Goal: Task Accomplishment & Management: Manage account settings

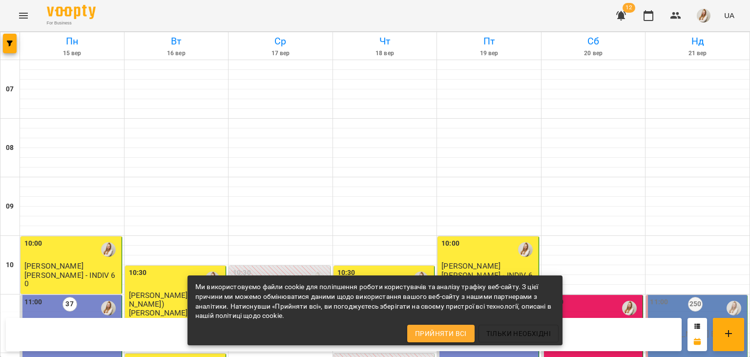
click at [368, 16] on div "For Business 12 UA" at bounding box center [375, 15] width 750 height 31
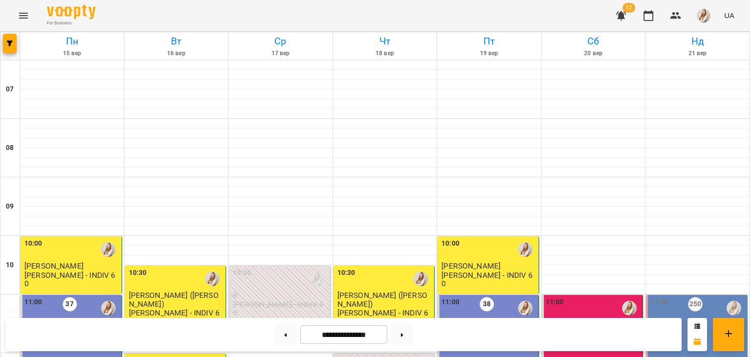
scroll to position [198, 0]
click at [275, 335] on button at bounding box center [285, 334] width 22 height 21
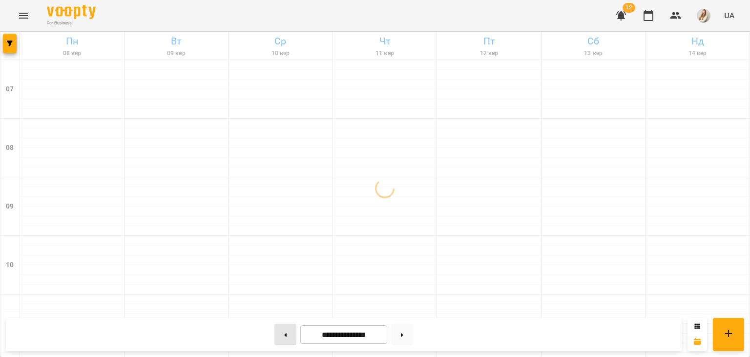
click at [275, 335] on button at bounding box center [285, 334] width 22 height 21
type input "**********"
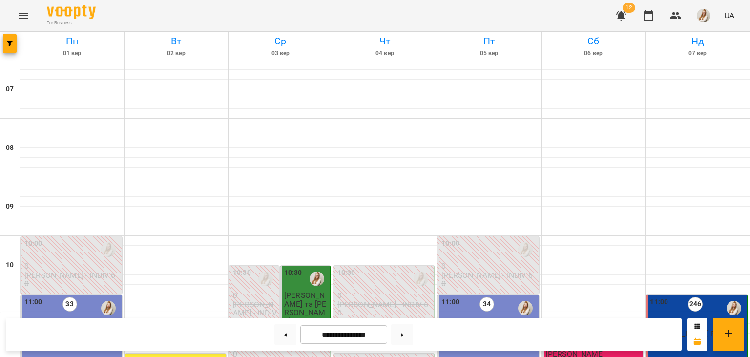
click at [657, 295] on div "11:00 246 4 [PERSON_NAME] В2 - ВС 11.00" at bounding box center [696, 358] width 101 height 126
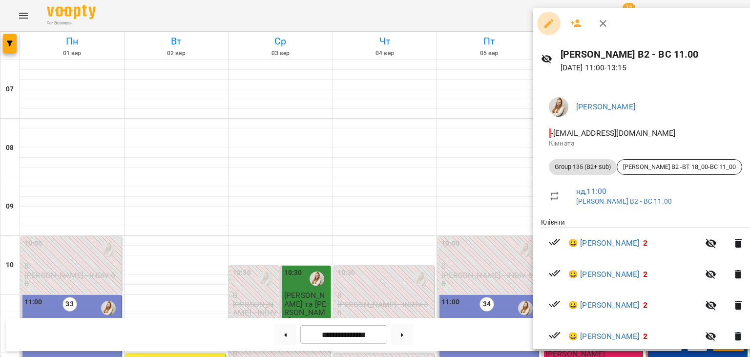
click at [547, 21] on icon "button" at bounding box center [549, 24] width 12 height 12
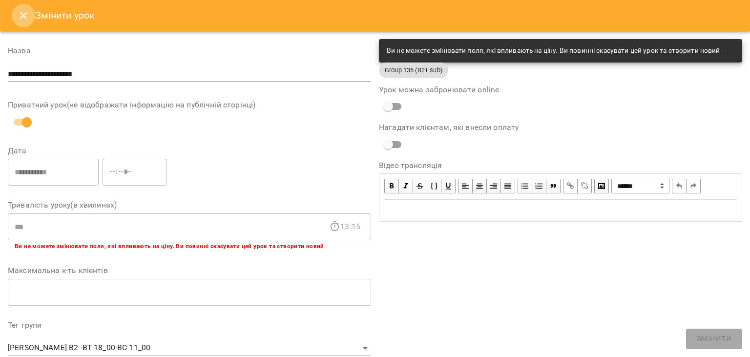
click at [21, 13] on icon "Close" at bounding box center [23, 15] width 7 height 7
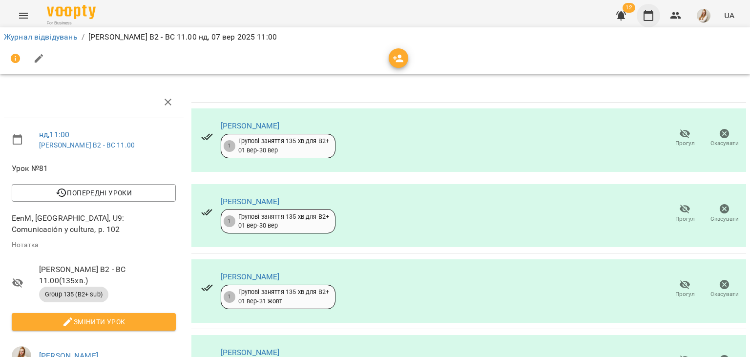
click at [645, 16] on icon "button" at bounding box center [648, 16] width 12 height 12
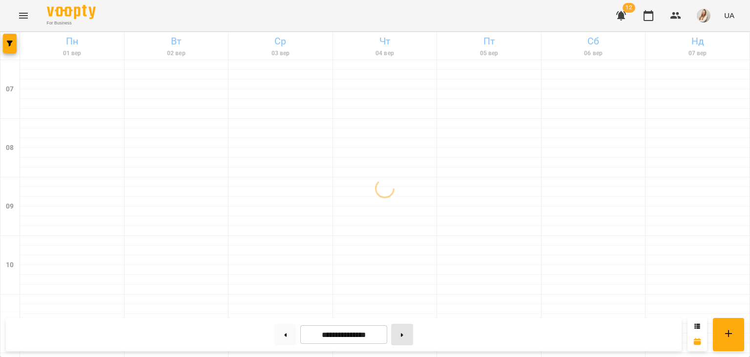
click at [403, 334] on icon at bounding box center [402, 334] width 2 height 3
type input "**********"
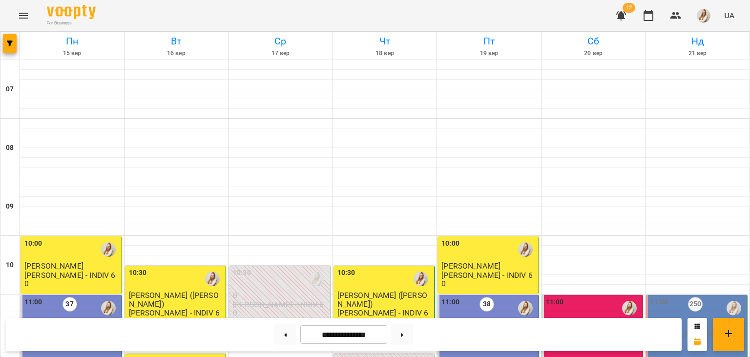
scroll to position [234, 0]
click at [682, 295] on div "11:00 250 4 Адамович В2 - ВС 11.00" at bounding box center [696, 358] width 101 height 126
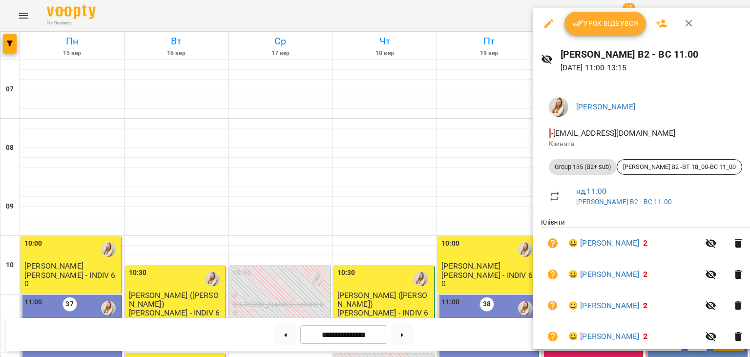
click at [610, 20] on span "Урок відбувся" at bounding box center [605, 24] width 66 height 12
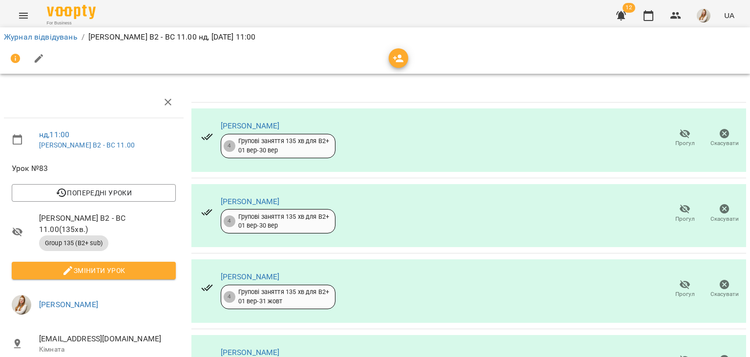
scroll to position [74, 0]
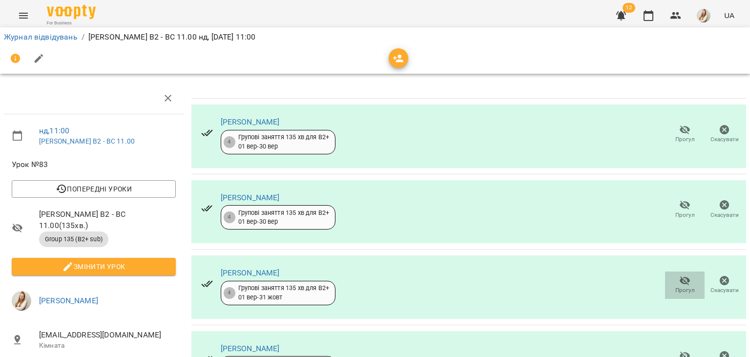
click at [682, 275] on icon "button" at bounding box center [685, 281] width 12 height 12
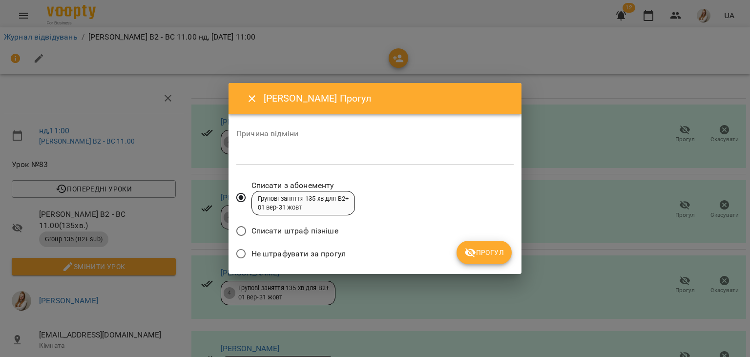
click at [314, 254] on span "Не штрафувати за прогул" at bounding box center [298, 254] width 94 height 12
click at [479, 246] on button "Прогул" at bounding box center [483, 252] width 55 height 23
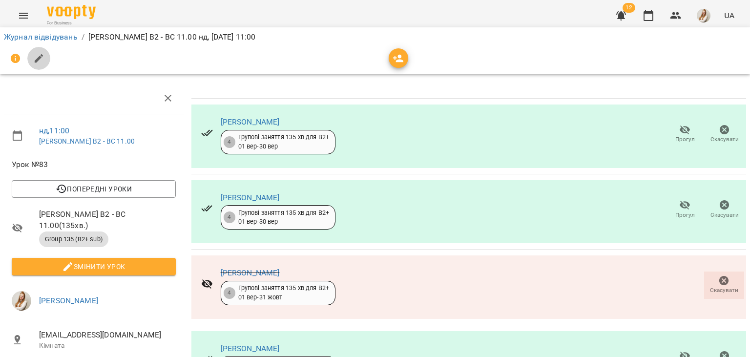
click at [41, 60] on icon "button" at bounding box center [39, 59] width 12 height 12
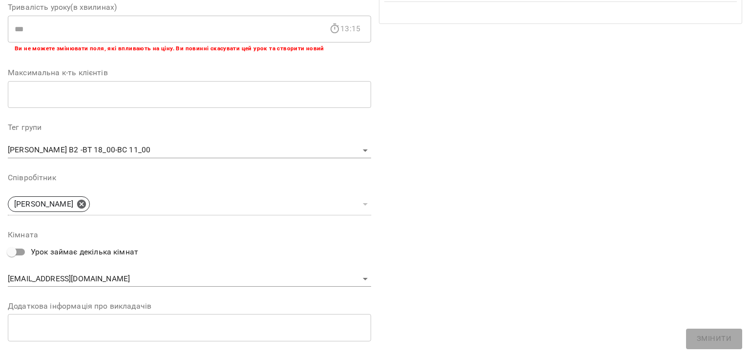
scroll to position [292, 0]
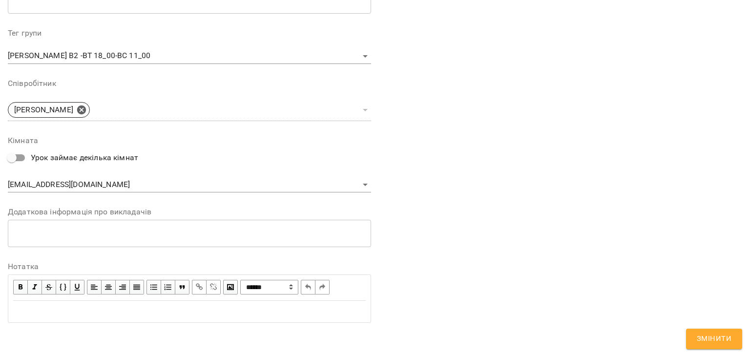
click at [79, 313] on div "Edit text" at bounding box center [189, 311] width 352 height 12
click at [109, 308] on div "Edit text" at bounding box center [189, 311] width 352 height 12
click at [108, 307] on div "**********" at bounding box center [189, 311] width 352 height 12
click at [55, 311] on span "**********" at bounding box center [34, 310] width 42 height 7
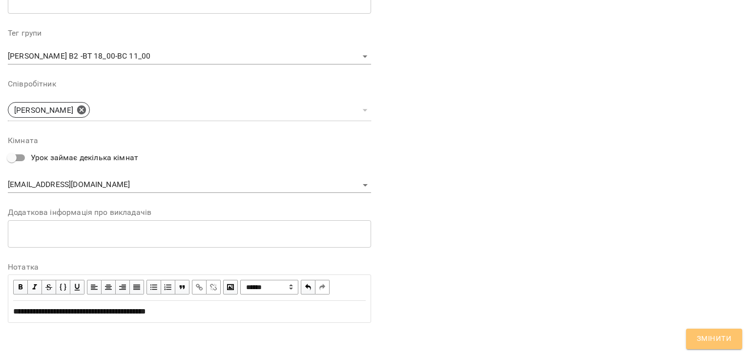
click at [706, 332] on button "Змінити" at bounding box center [714, 338] width 56 height 20
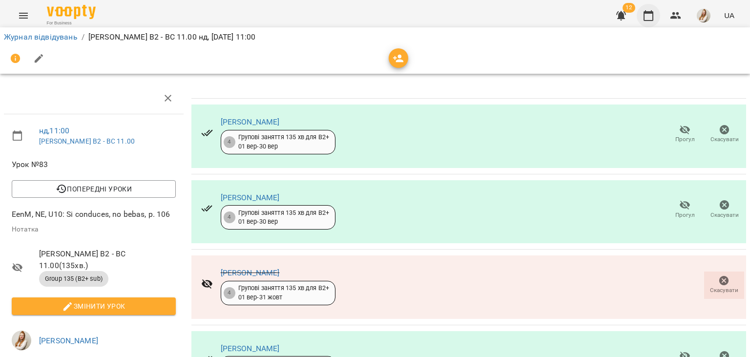
click at [651, 20] on icon "button" at bounding box center [648, 16] width 12 height 12
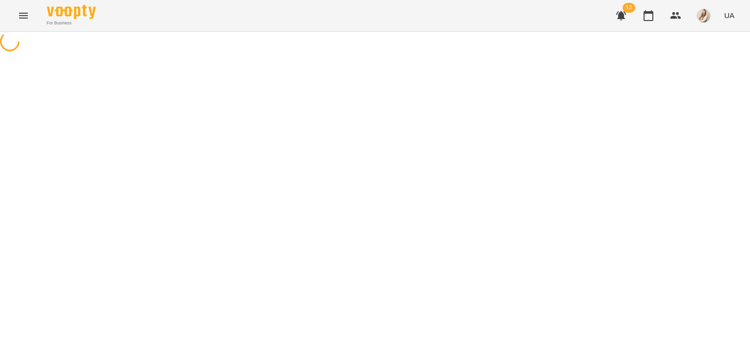
click at [352, 12] on div "For Business 12 UA" at bounding box center [375, 15] width 750 height 31
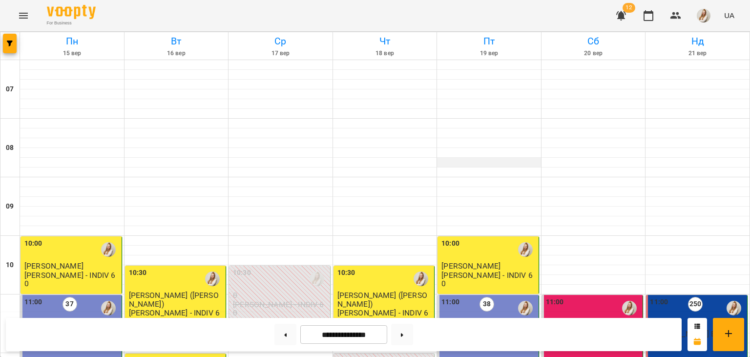
scroll to position [360, 0]
click at [702, 14] on img "button" at bounding box center [703, 16] width 14 height 14
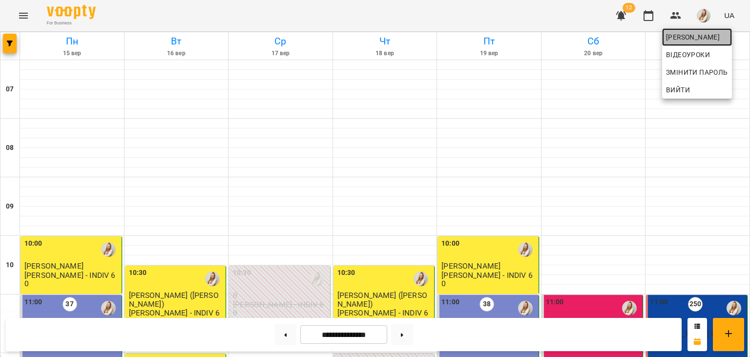
click at [670, 41] on span "[PERSON_NAME]" at bounding box center [697, 37] width 62 height 12
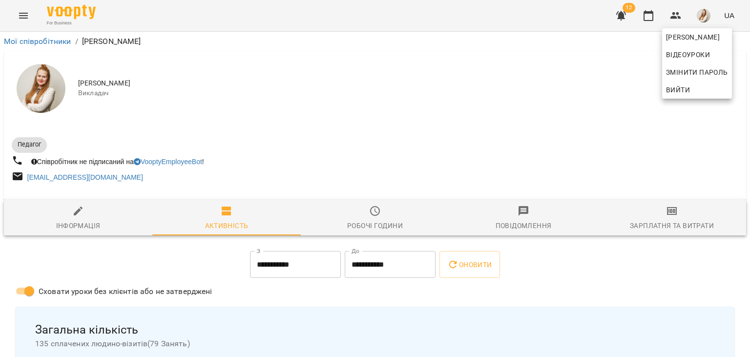
click at [684, 222] on div at bounding box center [375, 178] width 750 height 357
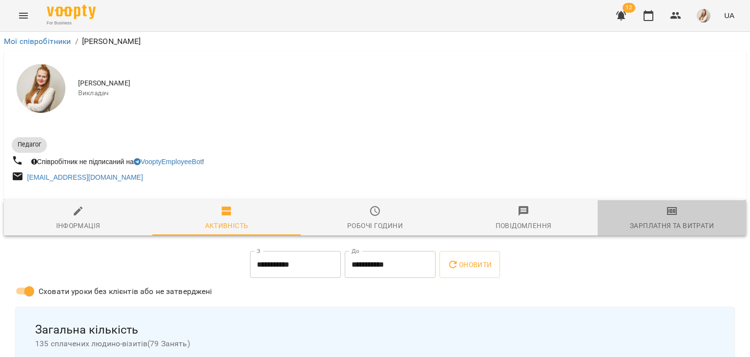
click at [684, 222] on div "Зарплатня та Витрати" at bounding box center [671, 226] width 84 height 12
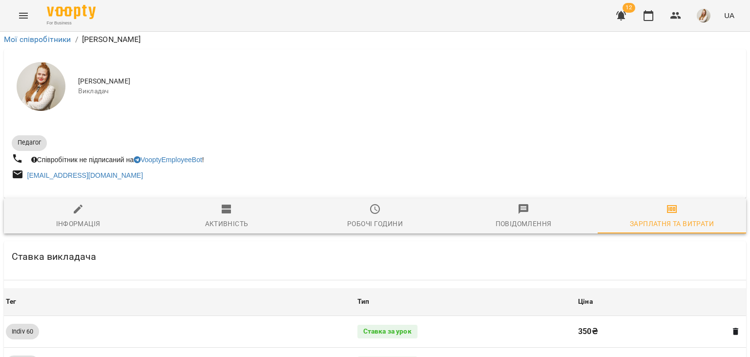
scroll to position [1127, 0]
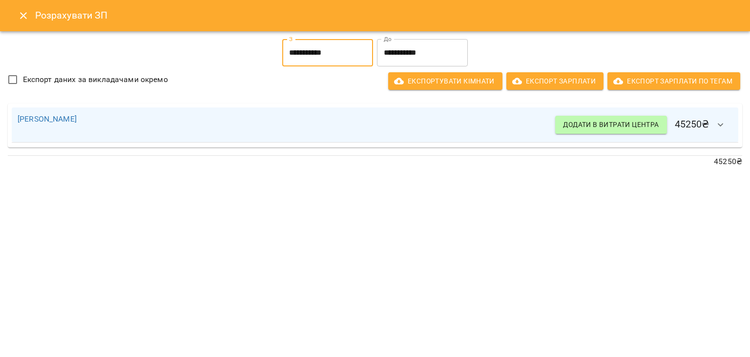
click at [321, 59] on input "**********" at bounding box center [327, 52] width 91 height 27
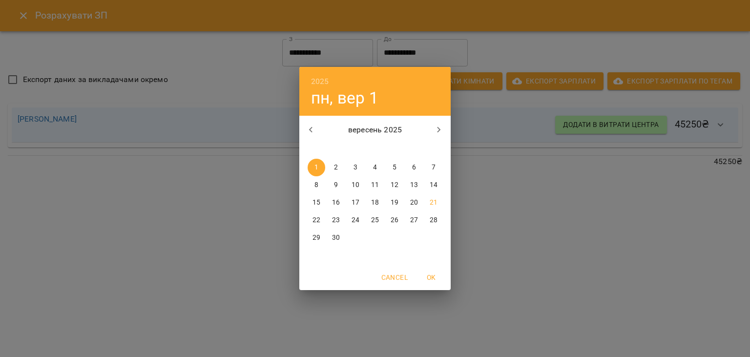
click at [334, 204] on p "16" at bounding box center [336, 203] width 8 height 10
type input "**********"
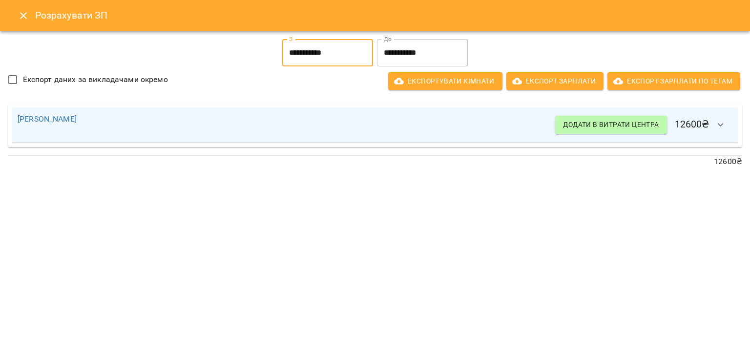
click at [348, 54] on input "**********" at bounding box center [327, 52] width 91 height 27
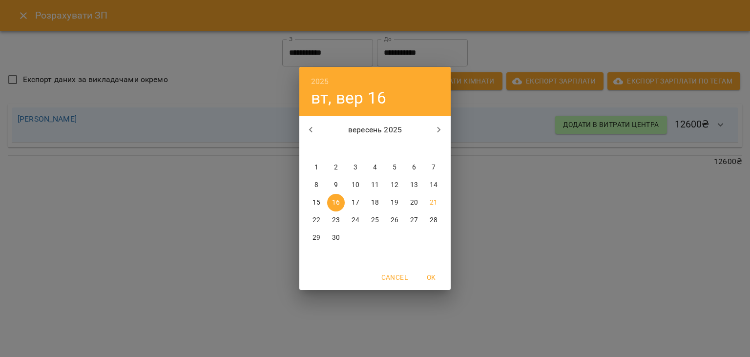
click at [251, 165] on div "2025 вт, вер 16 вересень 2025 пн вт ср чт пт сб нд 1 2 3 4 5 6 7 8 9 10 11 12 1…" at bounding box center [375, 178] width 750 height 357
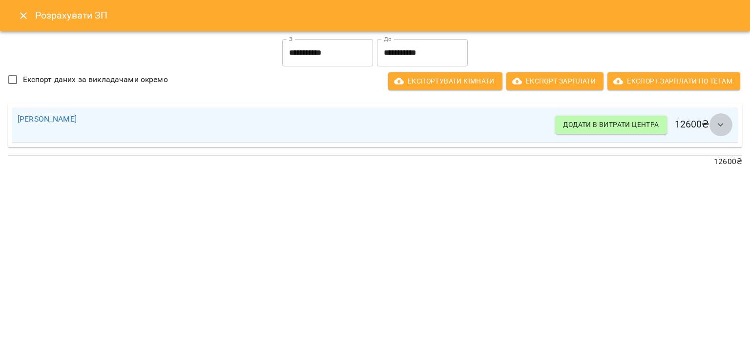
click at [722, 127] on icon "button" at bounding box center [720, 125] width 12 height 12
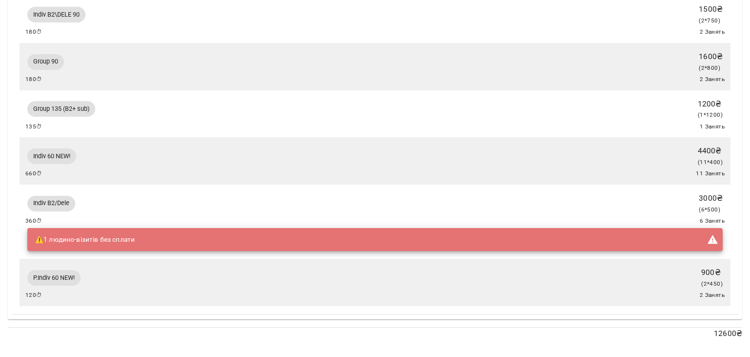
scroll to position [0, 0]
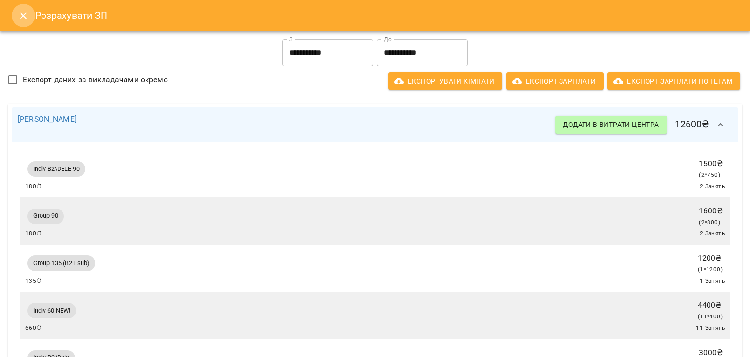
click at [28, 17] on icon "Close" at bounding box center [24, 16] width 12 height 12
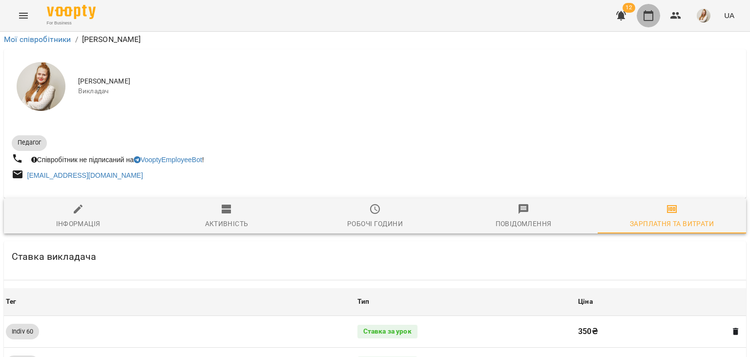
click at [647, 15] on icon "button" at bounding box center [648, 16] width 12 height 12
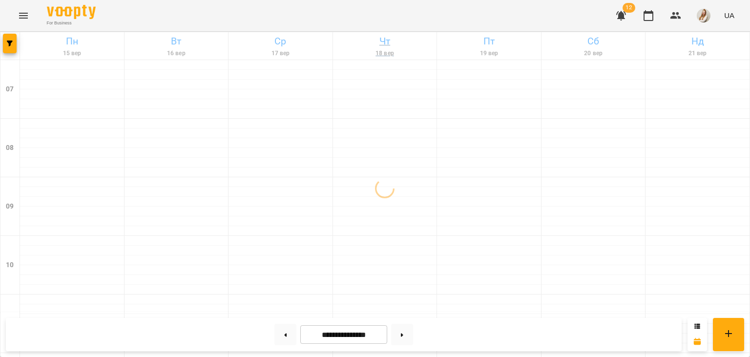
click at [366, 35] on h6 "Чт" at bounding box center [384, 41] width 101 height 15
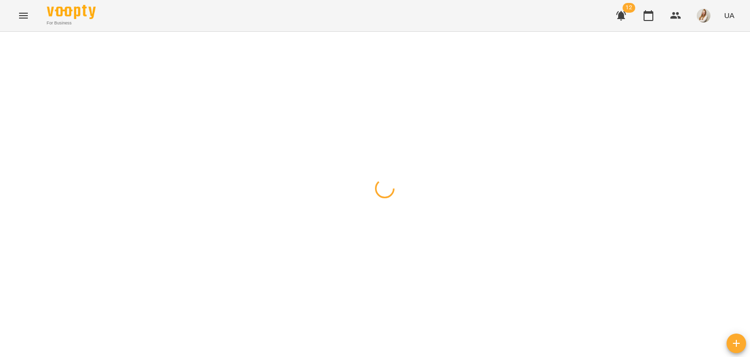
click at [358, 17] on div "For Business 12 UA" at bounding box center [375, 15] width 750 height 31
click at [9, 40] on button "button" at bounding box center [10, 44] width 14 height 20
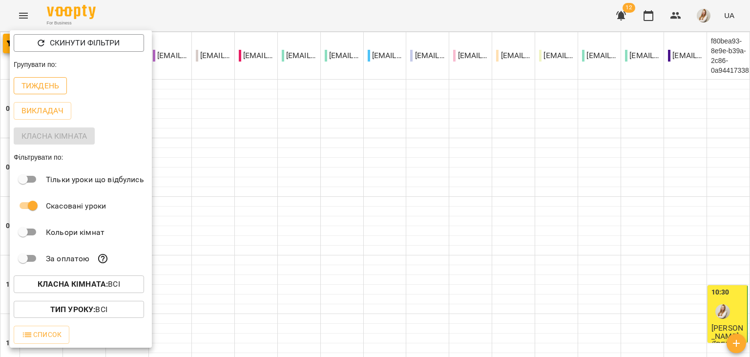
click at [45, 87] on p "Тиждень" at bounding box center [40, 86] width 38 height 12
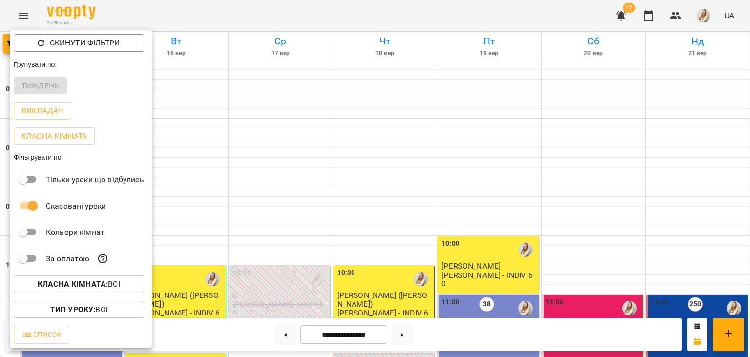
click at [364, 17] on div at bounding box center [375, 178] width 750 height 357
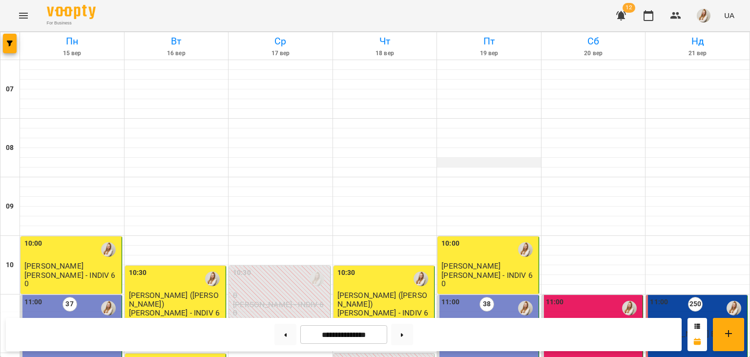
scroll to position [346, 0]
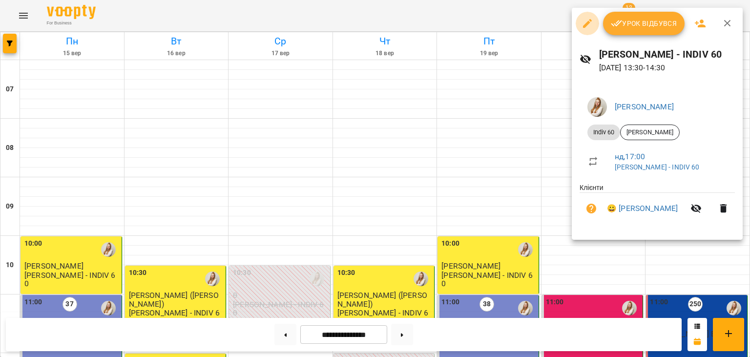
click at [587, 21] on icon "button" at bounding box center [587, 23] width 9 height 9
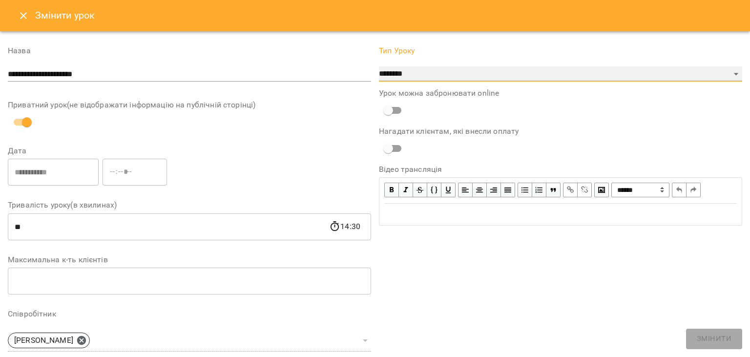
click at [379, 66] on select "**********" at bounding box center [560, 74] width 363 height 16
select select "**********"
click option "**********" at bounding box center [0, 0] width 0 height 0
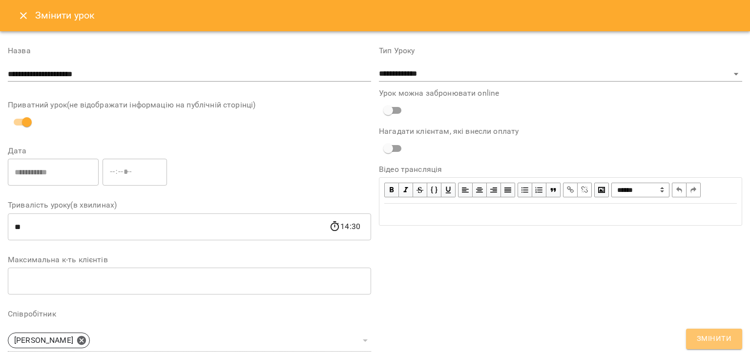
click at [712, 335] on span "Змінити" at bounding box center [713, 338] width 35 height 13
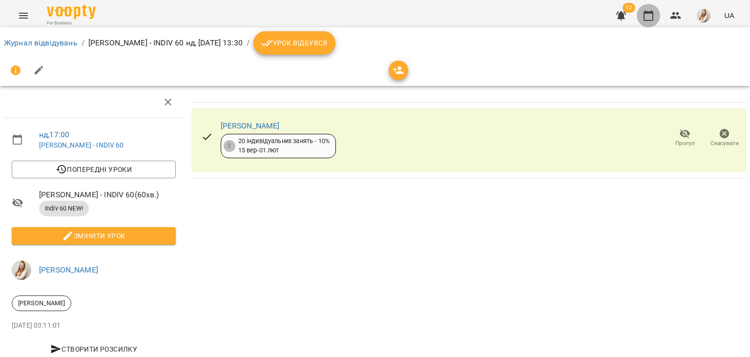
click at [649, 11] on icon "button" at bounding box center [648, 15] width 10 height 11
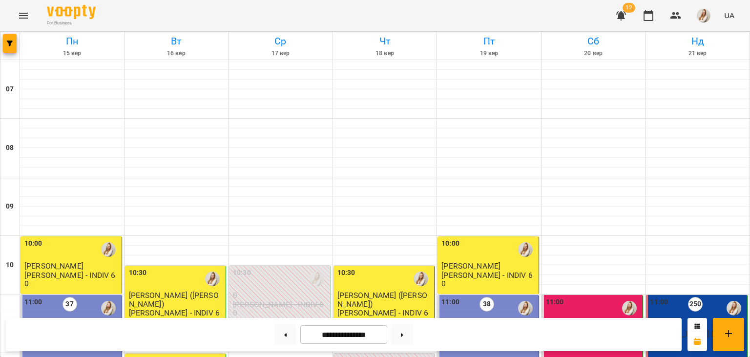
scroll to position [166, 0]
click at [624, 13] on icon "button" at bounding box center [621, 16] width 12 height 12
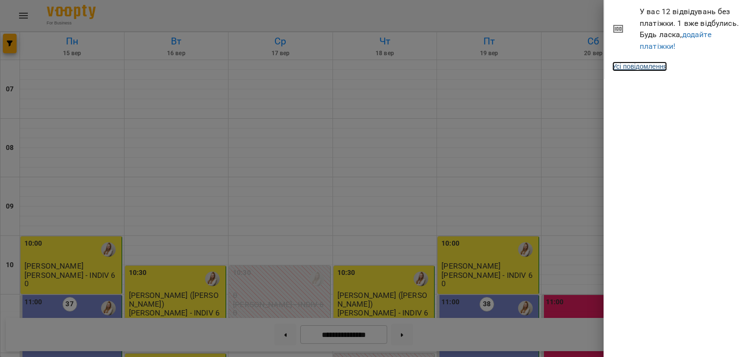
click at [646, 65] on link "Усі повідомлення" at bounding box center [639, 66] width 55 height 10
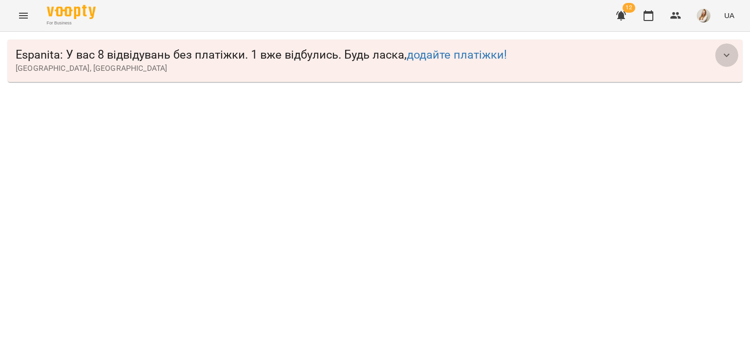
click at [727, 52] on icon "button" at bounding box center [726, 55] width 12 height 12
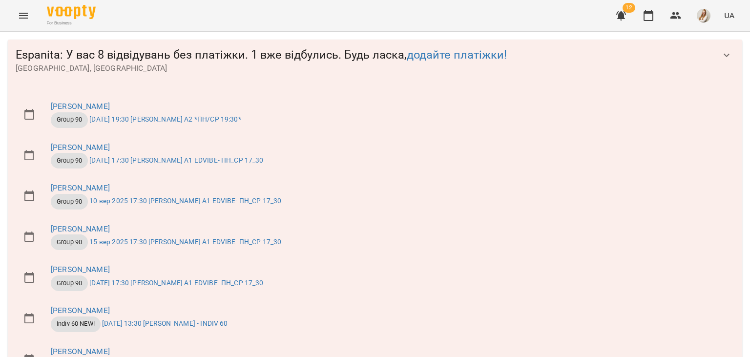
scroll to position [86, 0]
click at [653, 14] on icon "button" at bounding box center [648, 15] width 10 height 11
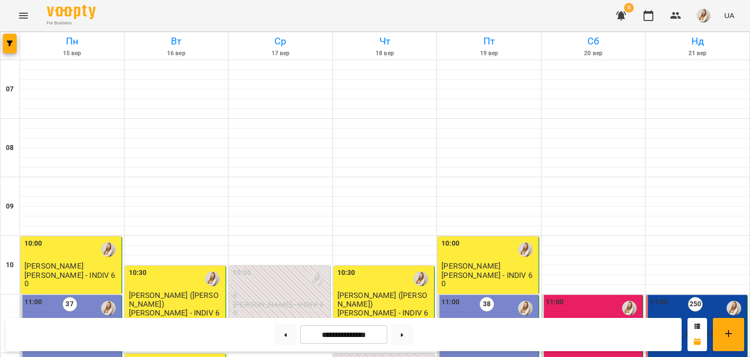
scroll to position [558, 0]
click at [406, 334] on button at bounding box center [402, 334] width 22 height 21
type input "**********"
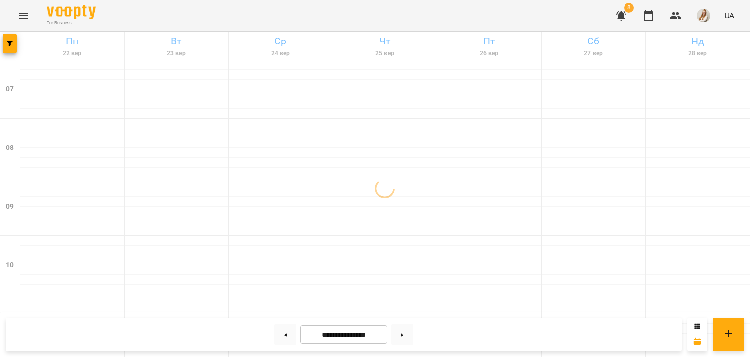
click at [416, 15] on div "For Business 8 UA" at bounding box center [375, 15] width 750 height 31
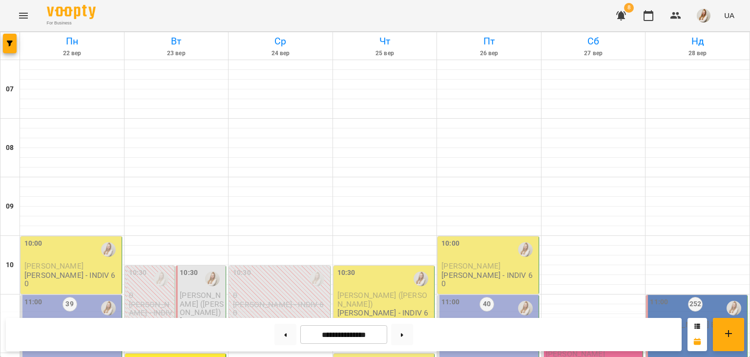
scroll to position [180, 0]
click at [704, 18] on img "button" at bounding box center [703, 16] width 14 height 14
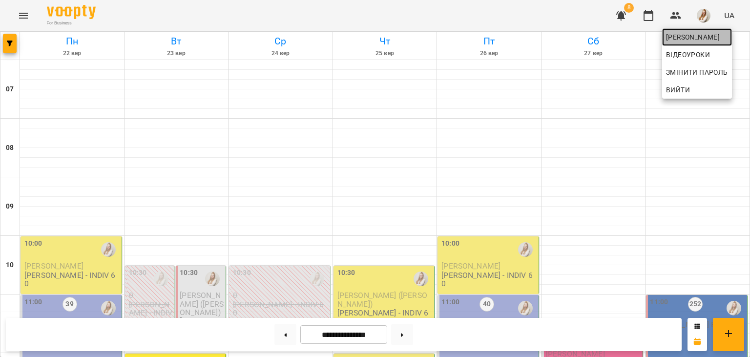
click at [684, 38] on span "[PERSON_NAME]" at bounding box center [697, 37] width 62 height 12
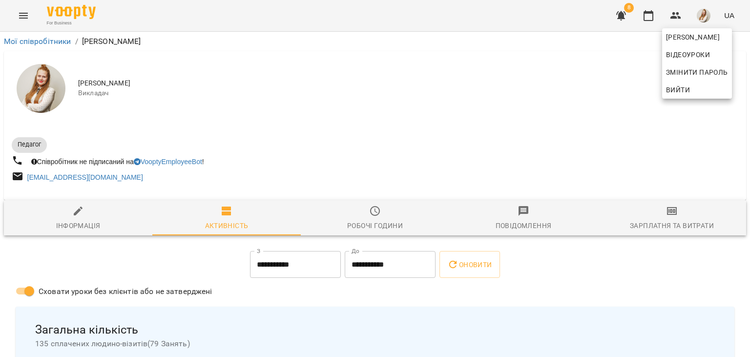
click at [661, 210] on div at bounding box center [375, 178] width 750 height 357
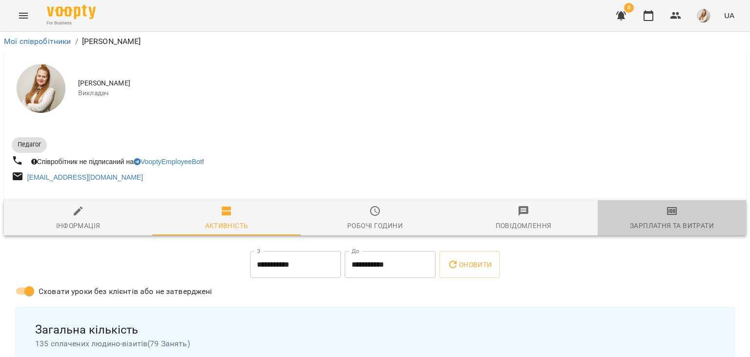
click at [673, 217] on icon "button" at bounding box center [672, 211] width 12 height 12
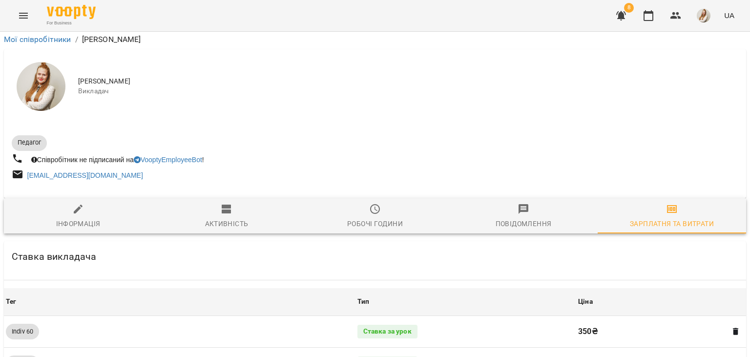
scroll to position [1125, 0]
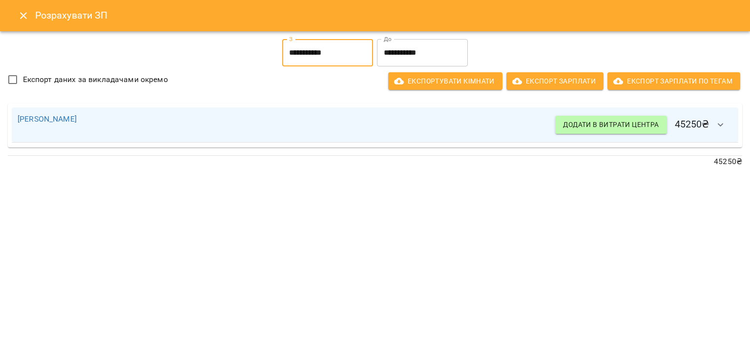
click at [321, 48] on input "**********" at bounding box center [327, 52] width 91 height 27
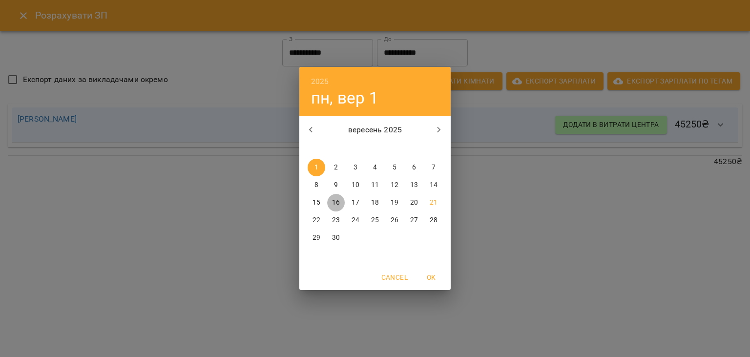
click at [336, 199] on p "16" at bounding box center [336, 203] width 8 height 10
type input "**********"
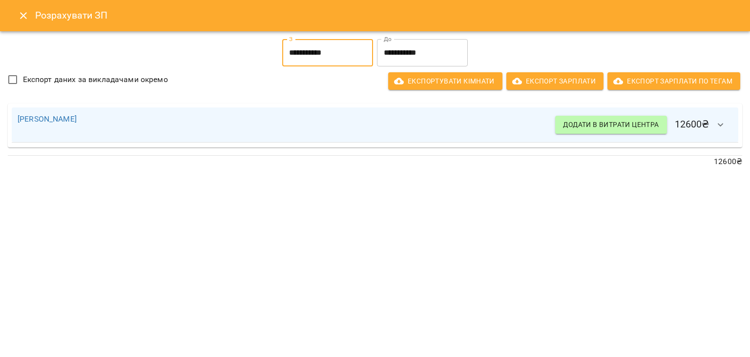
click at [432, 51] on input "**********" at bounding box center [422, 52] width 91 height 27
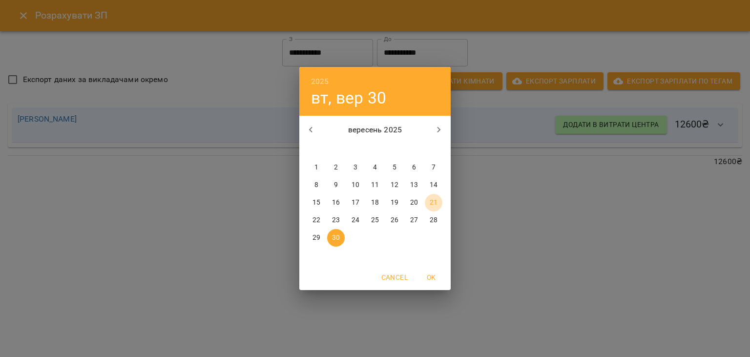
click at [432, 202] on p "21" at bounding box center [433, 203] width 8 height 10
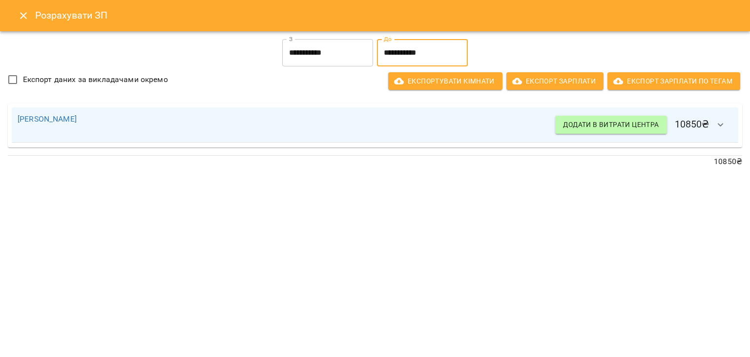
click at [432, 53] on input "**********" at bounding box center [422, 52] width 91 height 27
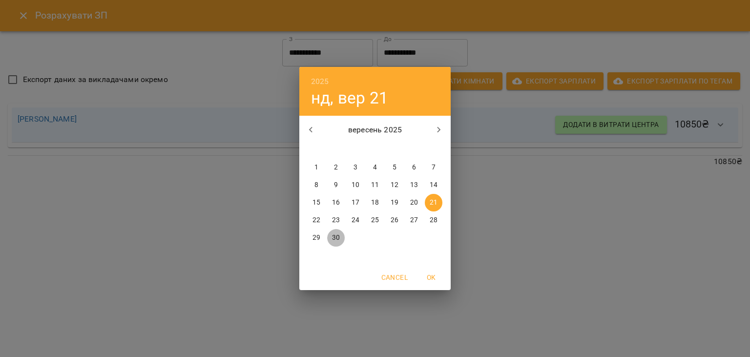
click at [337, 237] on p "30" at bounding box center [336, 238] width 8 height 10
type input "**********"
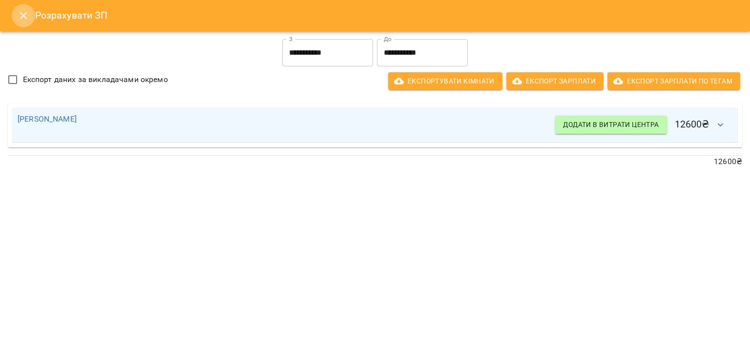
click at [21, 14] on icon "Close" at bounding box center [23, 15] width 7 height 7
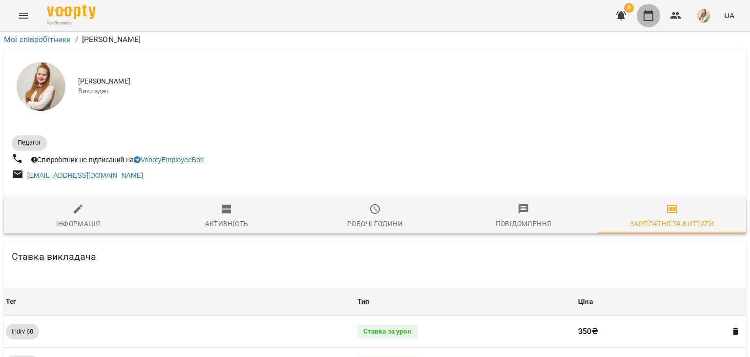
click at [649, 22] on button "button" at bounding box center [647, 15] width 23 height 23
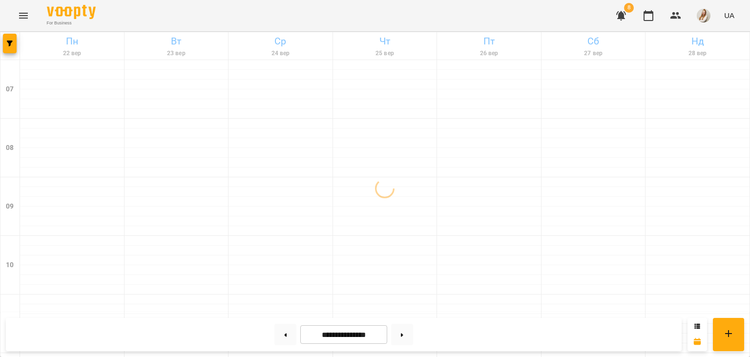
click at [357, 18] on div "For Business 8 UA" at bounding box center [375, 15] width 750 height 31
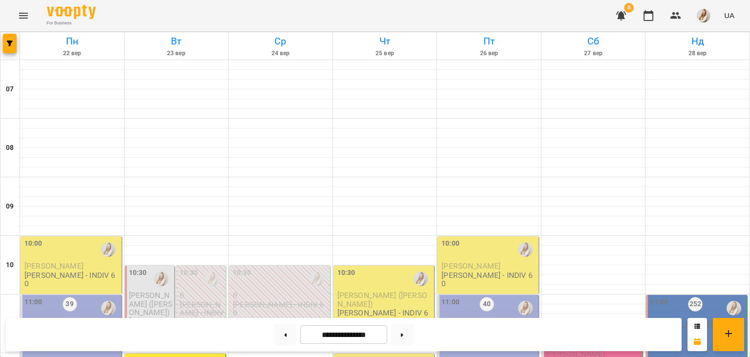
scroll to position [332, 0]
click at [280, 343] on button at bounding box center [285, 334] width 22 height 21
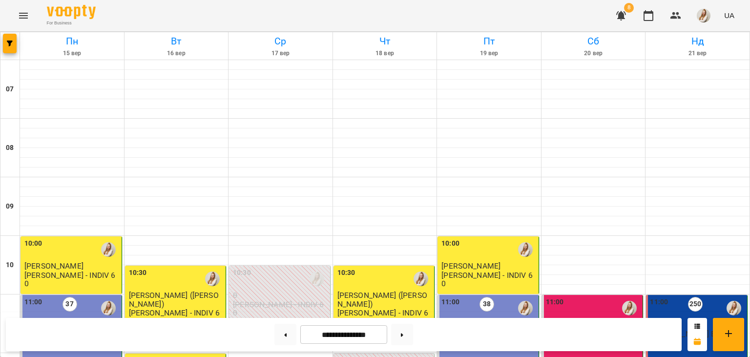
scroll to position [588, 0]
click at [278, 330] on button at bounding box center [285, 334] width 22 height 21
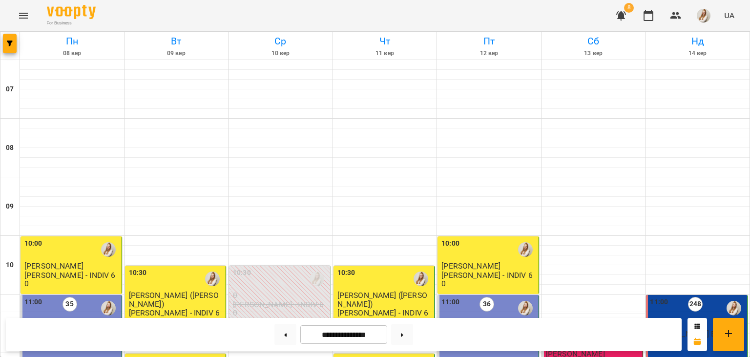
scroll to position [115, 0]
click at [412, 336] on button at bounding box center [402, 334] width 22 height 21
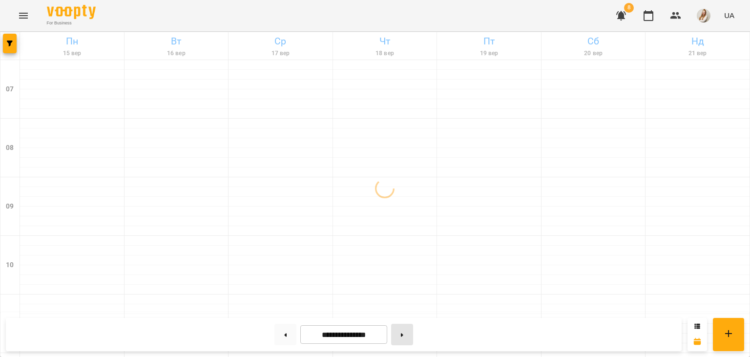
click at [412, 336] on button at bounding box center [402, 334] width 22 height 21
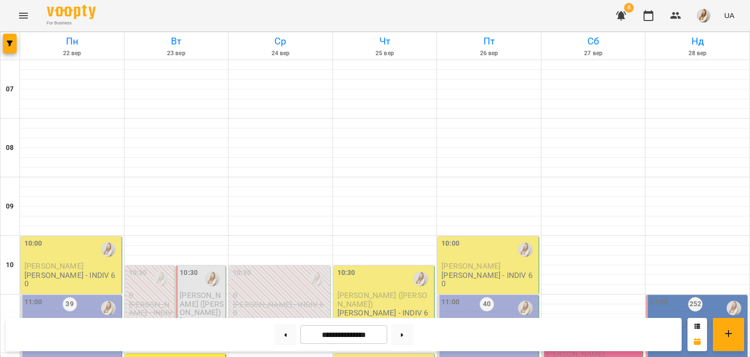
scroll to position [222, 0]
click at [281, 337] on button at bounding box center [285, 334] width 22 height 21
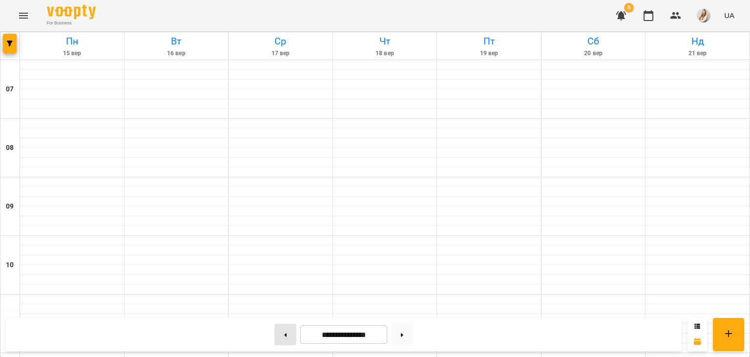
type input "**********"
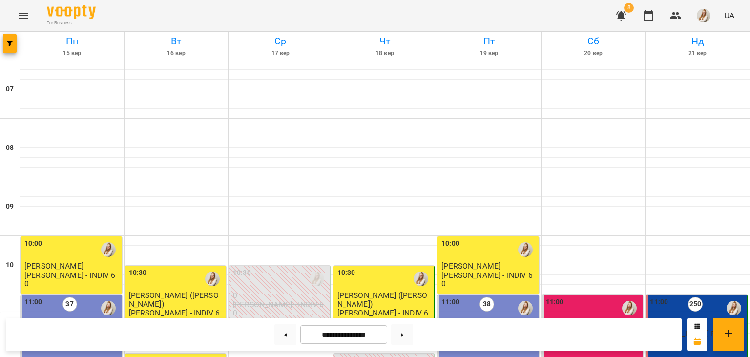
scroll to position [166, 0]
